Goal: Information Seeking & Learning: Find contact information

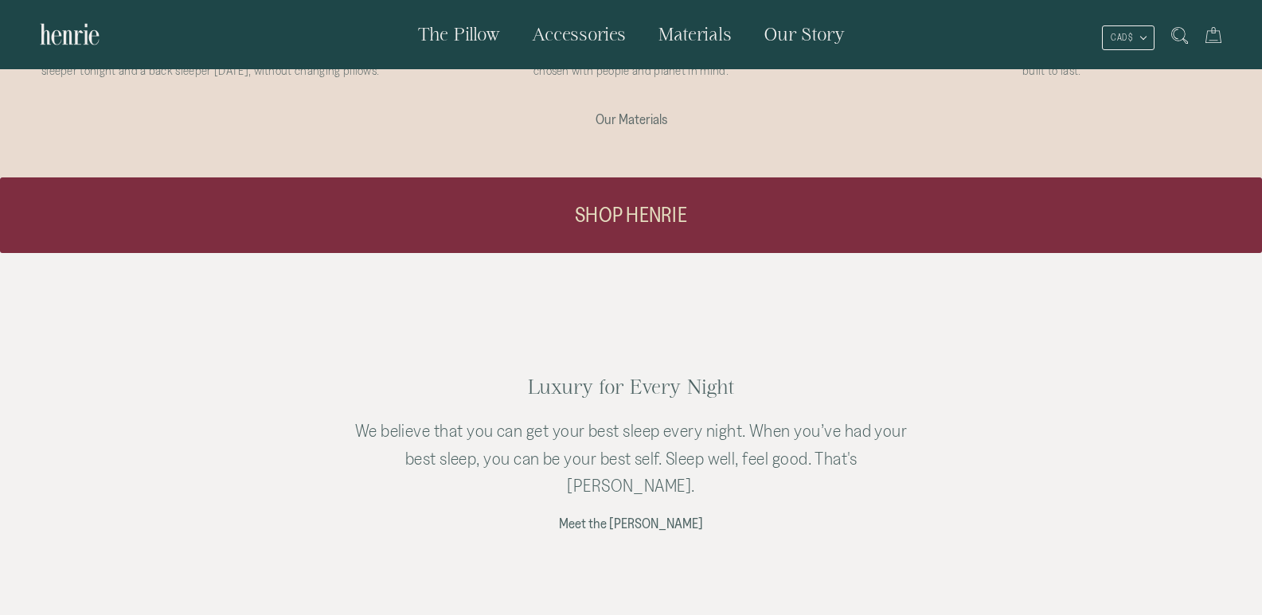
scroll to position [3177, 0]
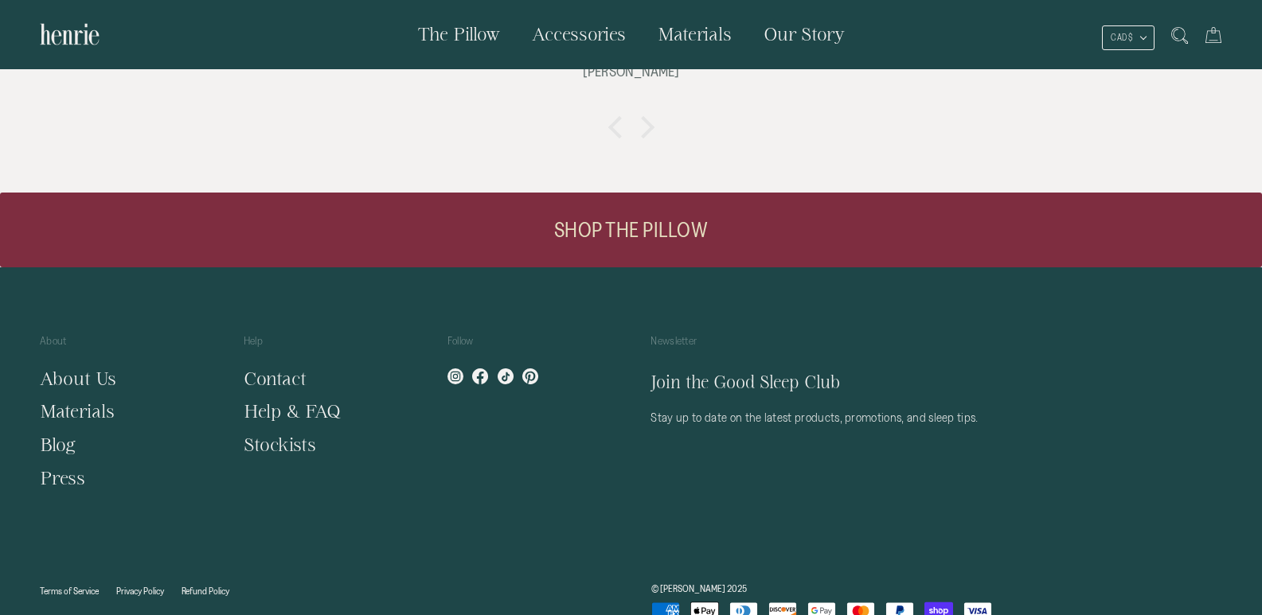
click at [271, 369] on link "Contact" at bounding box center [275, 379] width 63 height 20
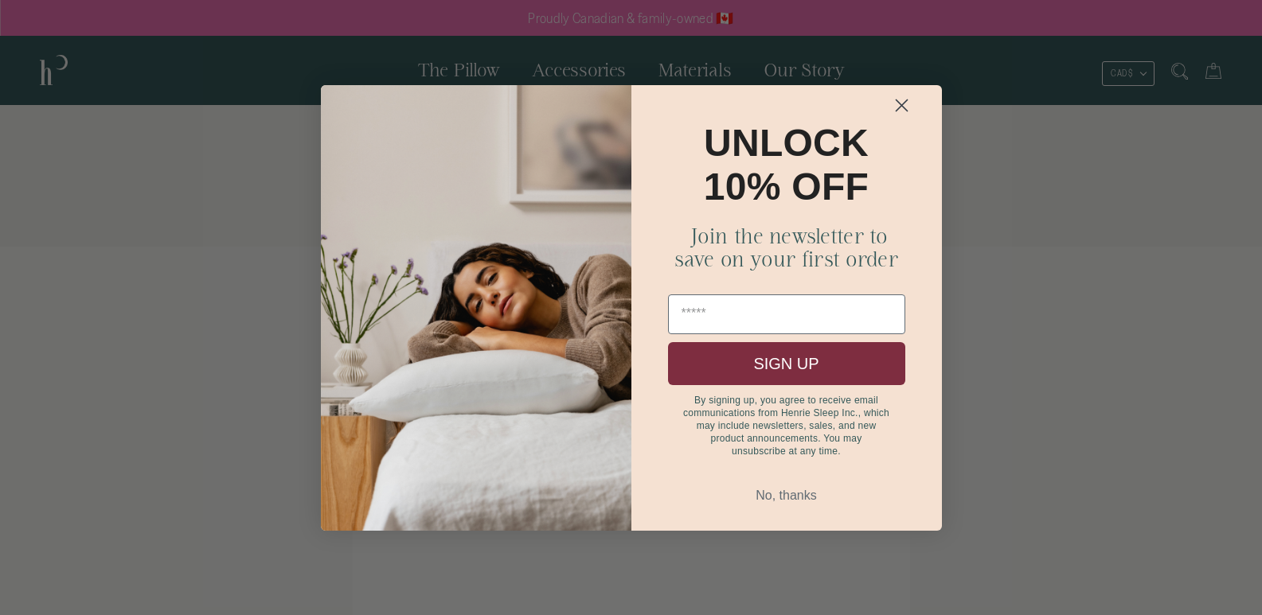
drag, startPoint x: 1030, startPoint y: 254, endPoint x: 1010, endPoint y: 221, distance: 38.9
click at [1030, 254] on div "Close dialog UNLOCK 10% OFF Join the newsletter to save on your first order SIG…" at bounding box center [631, 307] width 1262 height 615
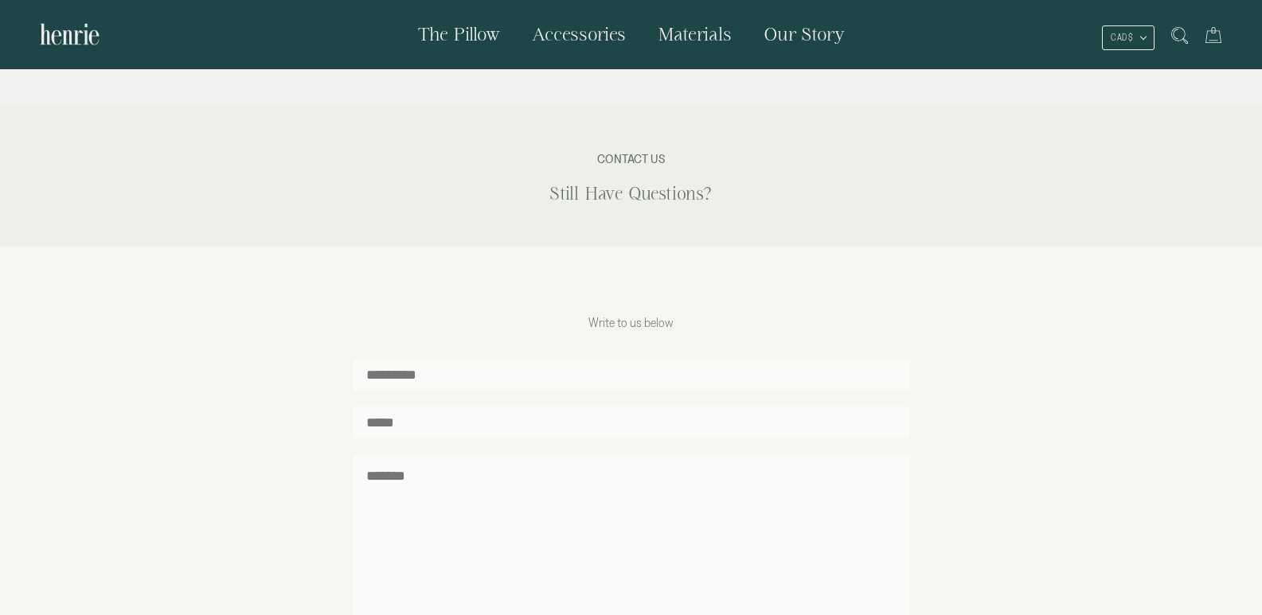
scroll to position [544, 0]
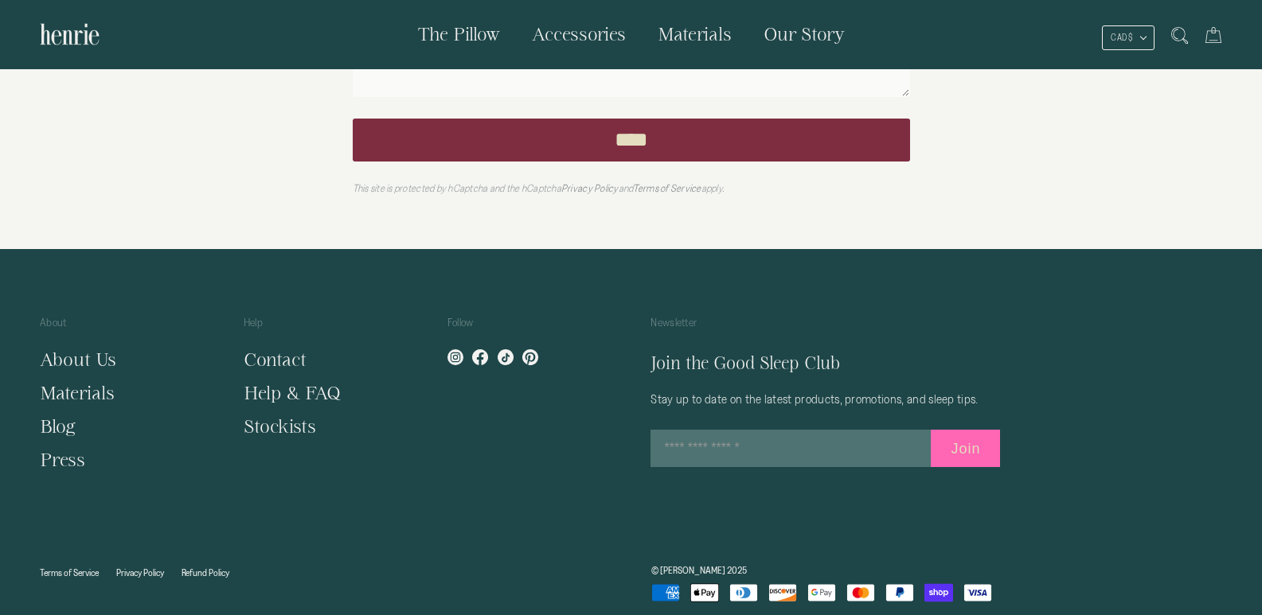
click at [139, 568] on link "Privacy Policy" at bounding box center [140, 573] width 48 height 10
